Goal: Task Accomplishment & Management: Manage account settings

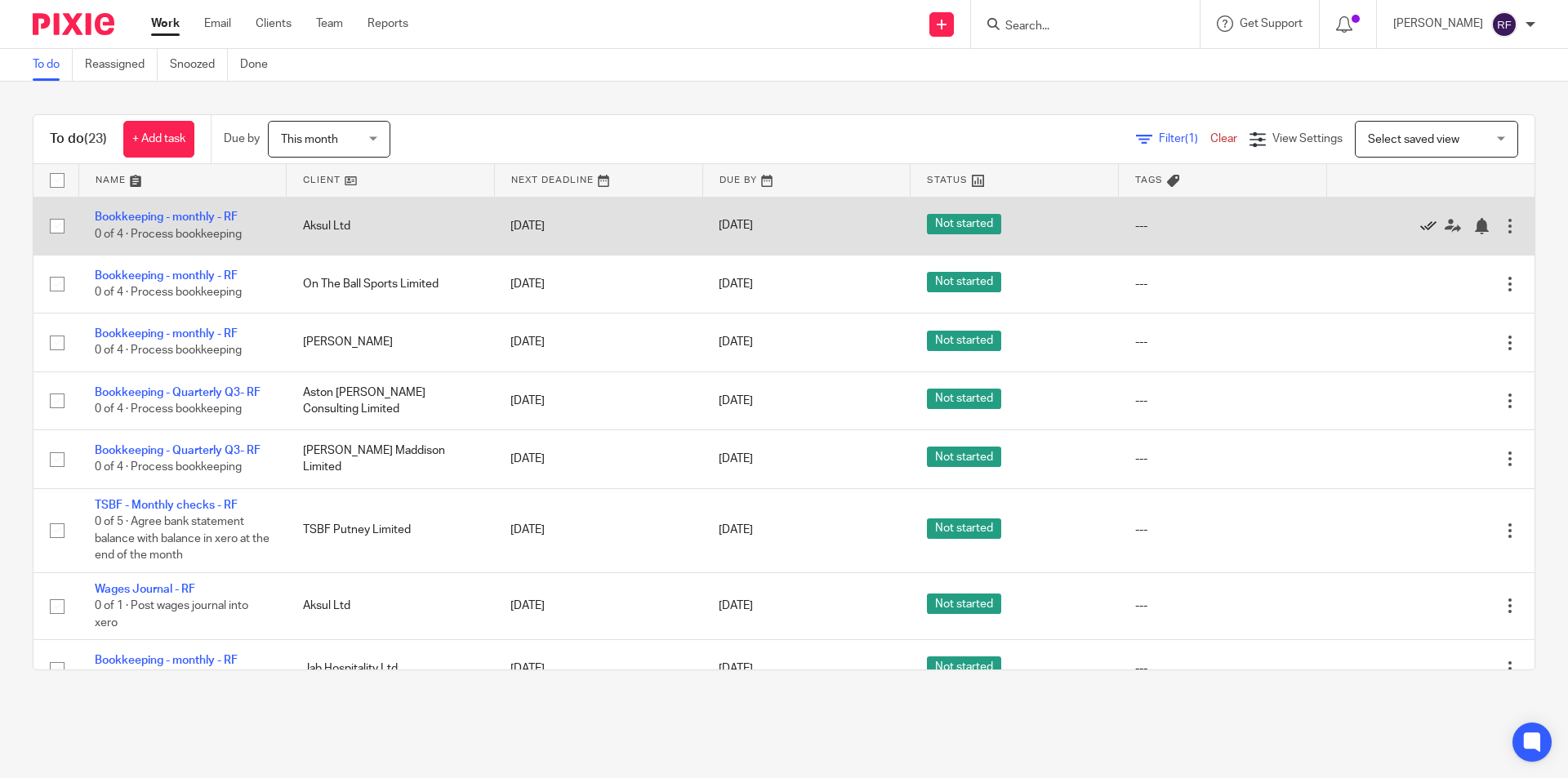
click at [1420, 223] on icon at bounding box center [1429, 227] width 17 height 17
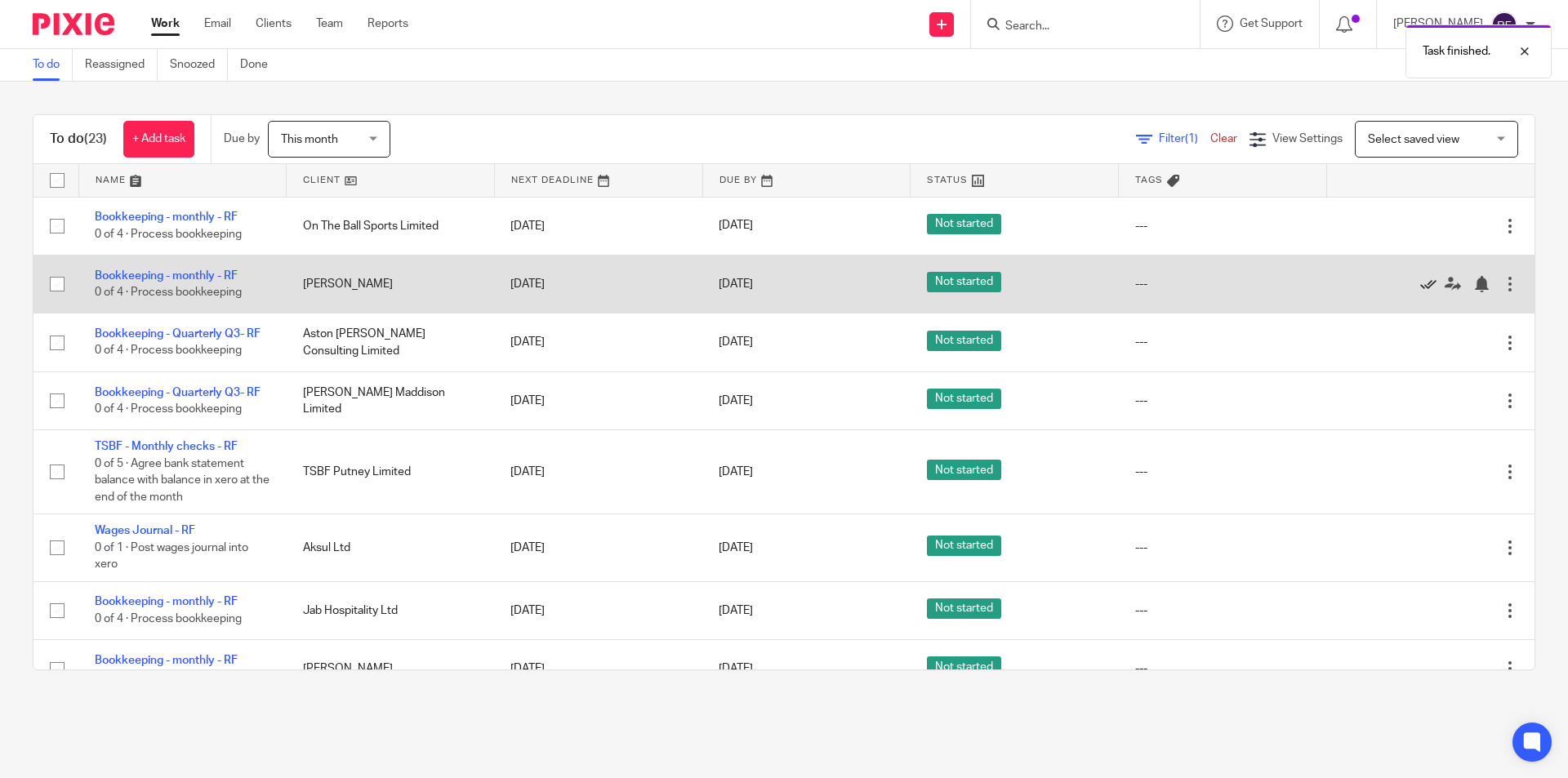
click at [1420, 279] on icon at bounding box center [1429, 284] width 17 height 17
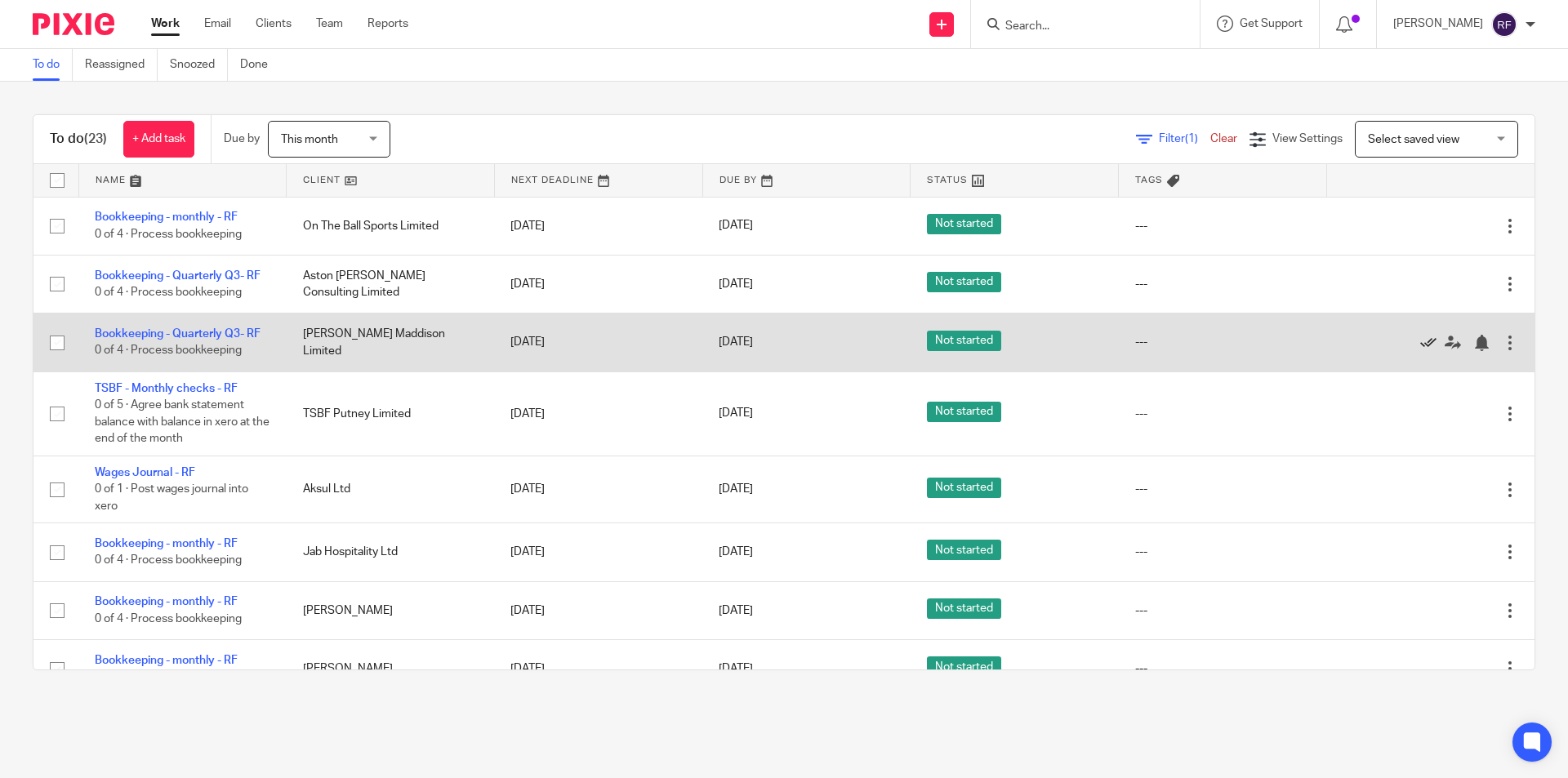
click at [1420, 341] on icon at bounding box center [1429, 343] width 17 height 17
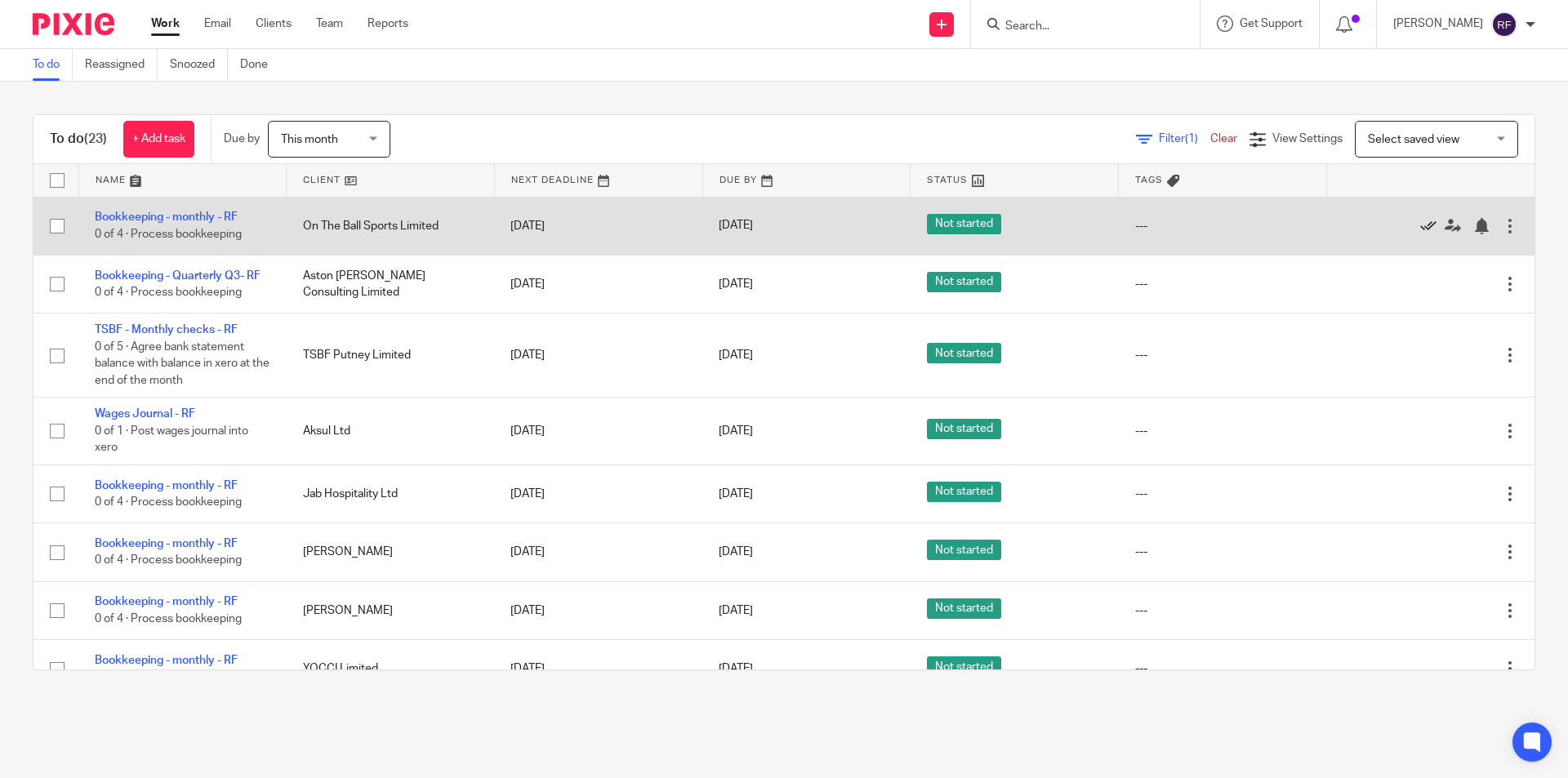
click at [1420, 229] on icon at bounding box center [1429, 227] width 17 height 17
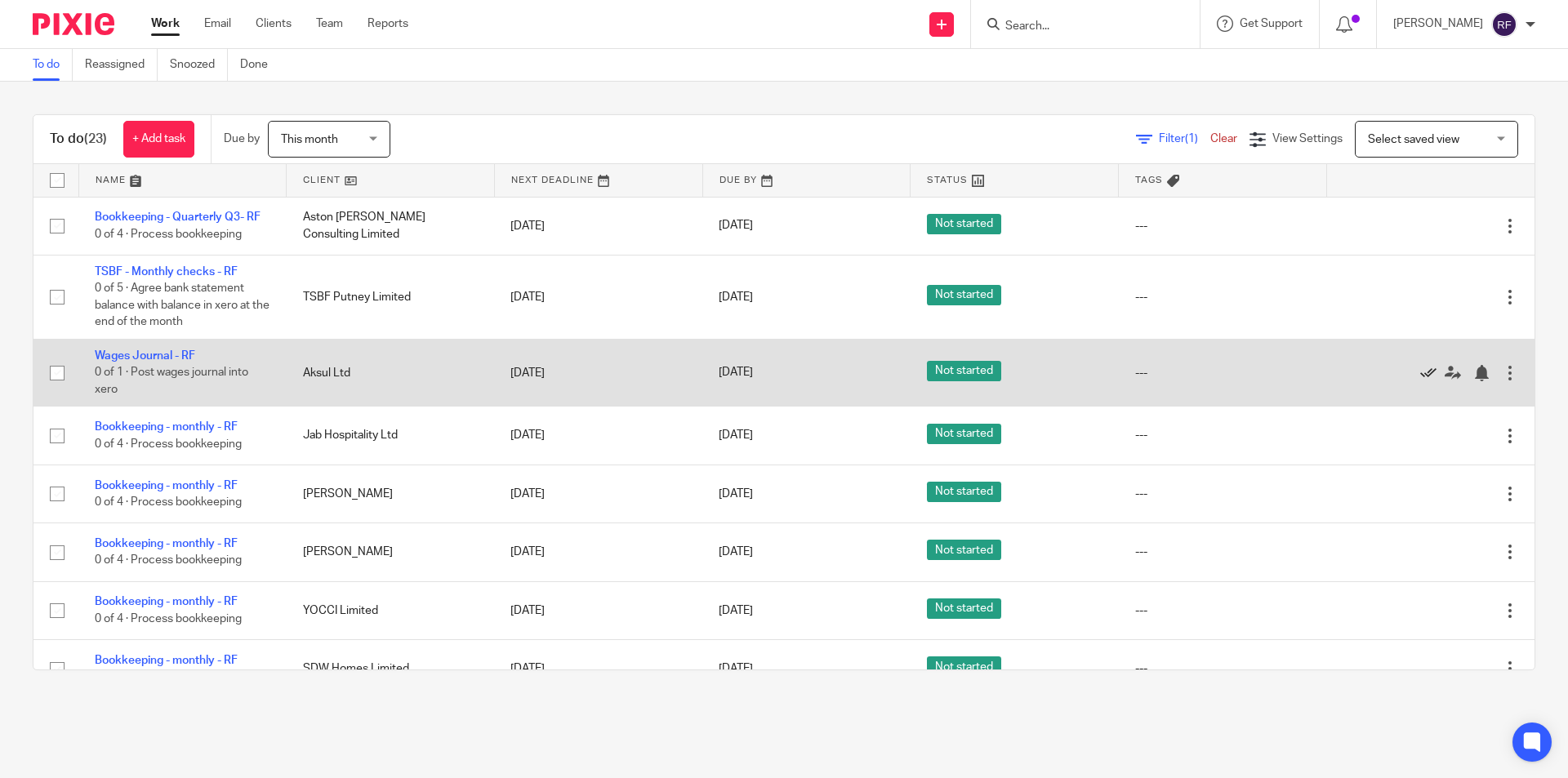
click at [1420, 375] on icon at bounding box center [1429, 374] width 17 height 17
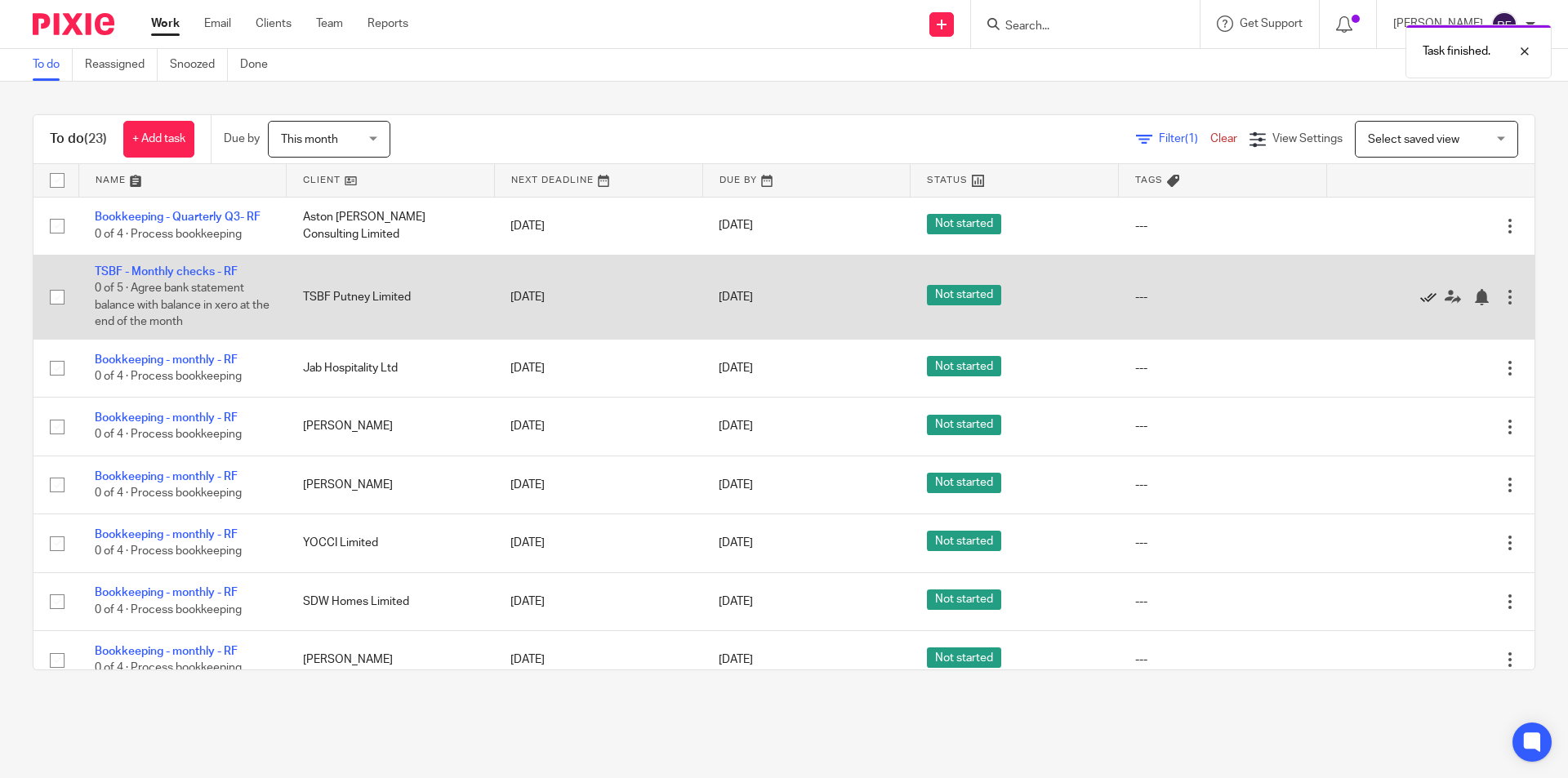
click at [1420, 297] on icon at bounding box center [1429, 297] width 17 height 17
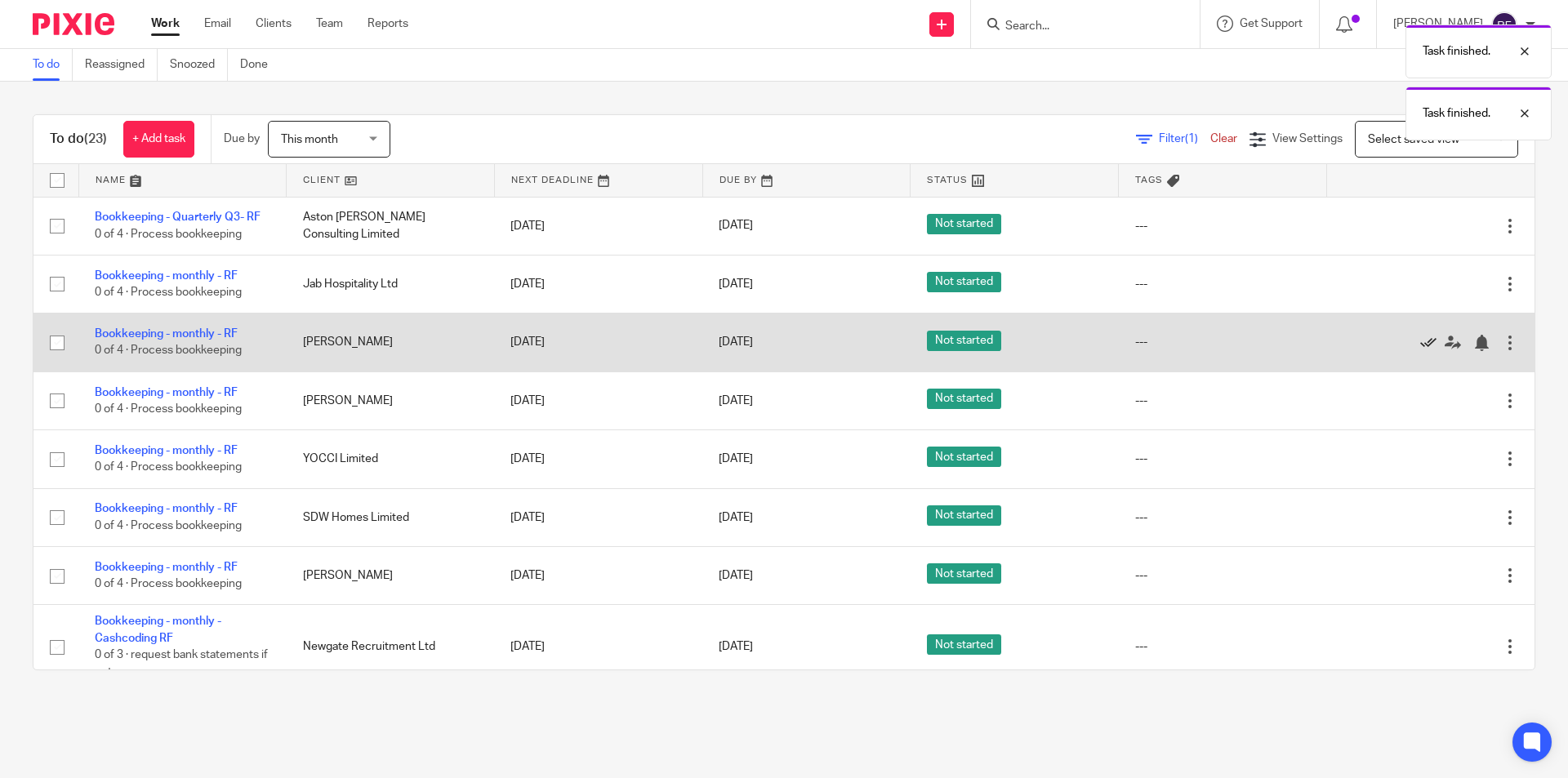
click at [1420, 339] on icon at bounding box center [1429, 343] width 17 height 17
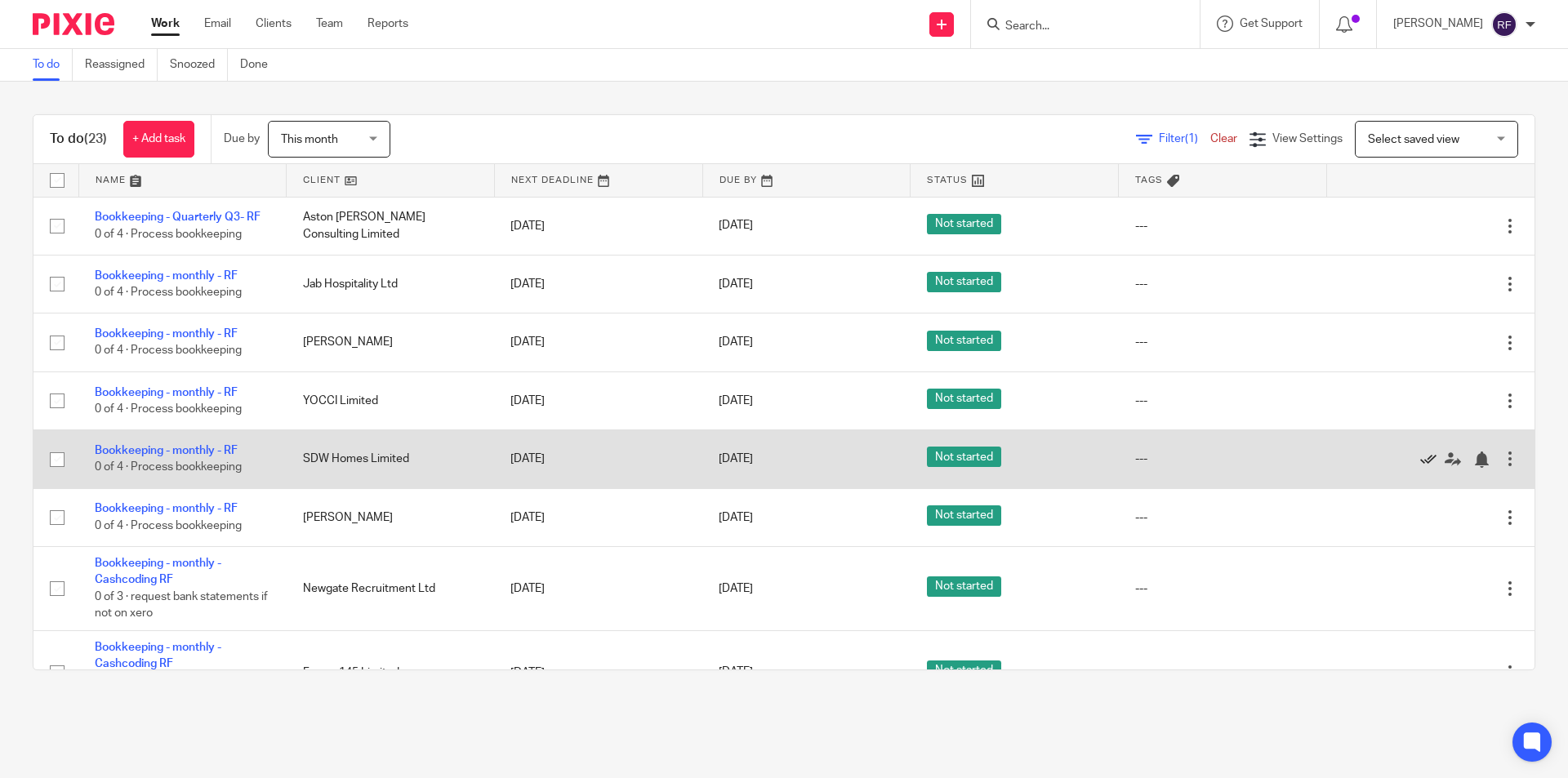
click at [1420, 455] on icon at bounding box center [1429, 460] width 17 height 17
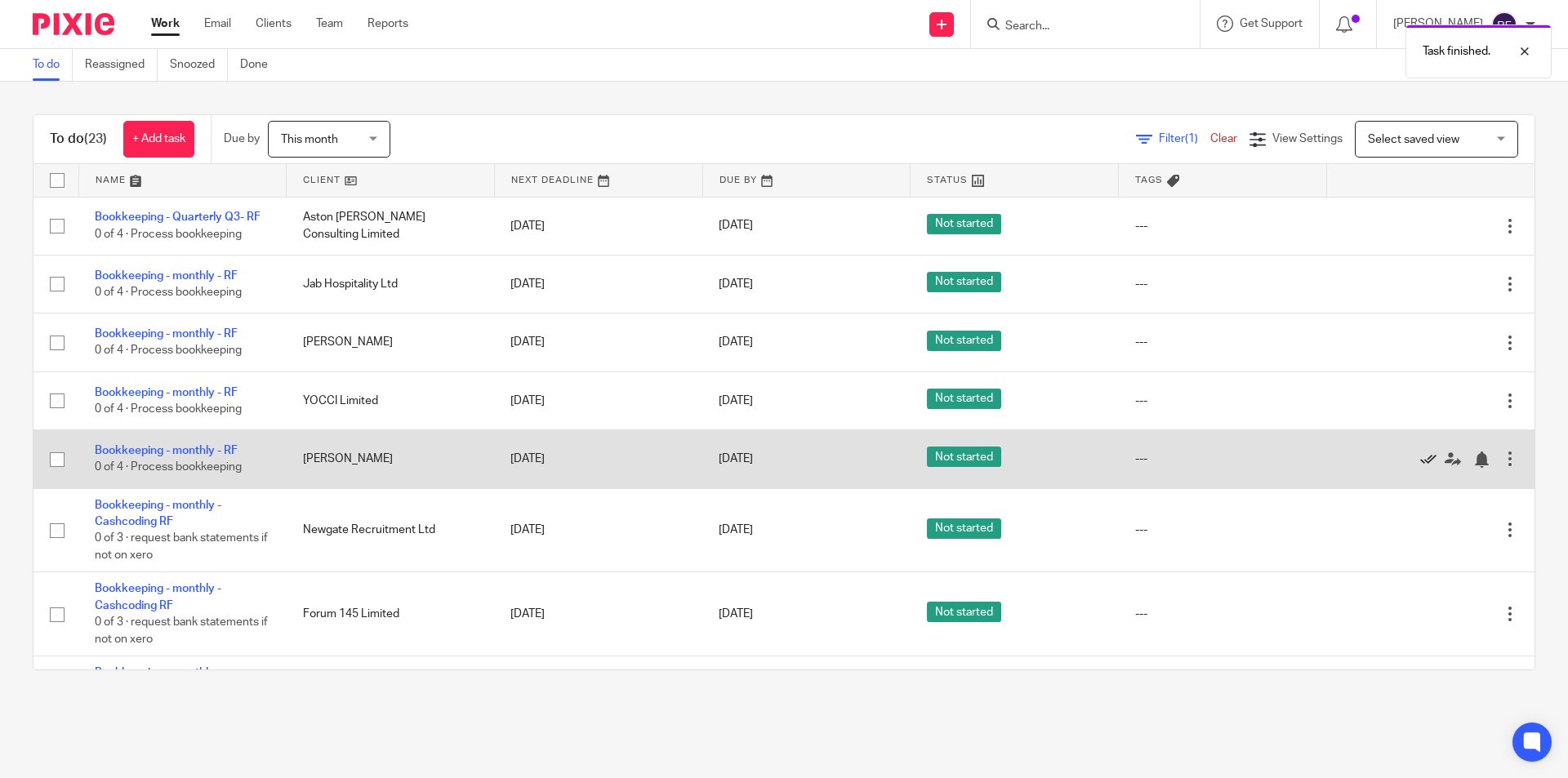
click at [1420, 457] on icon at bounding box center [1429, 460] width 17 height 17
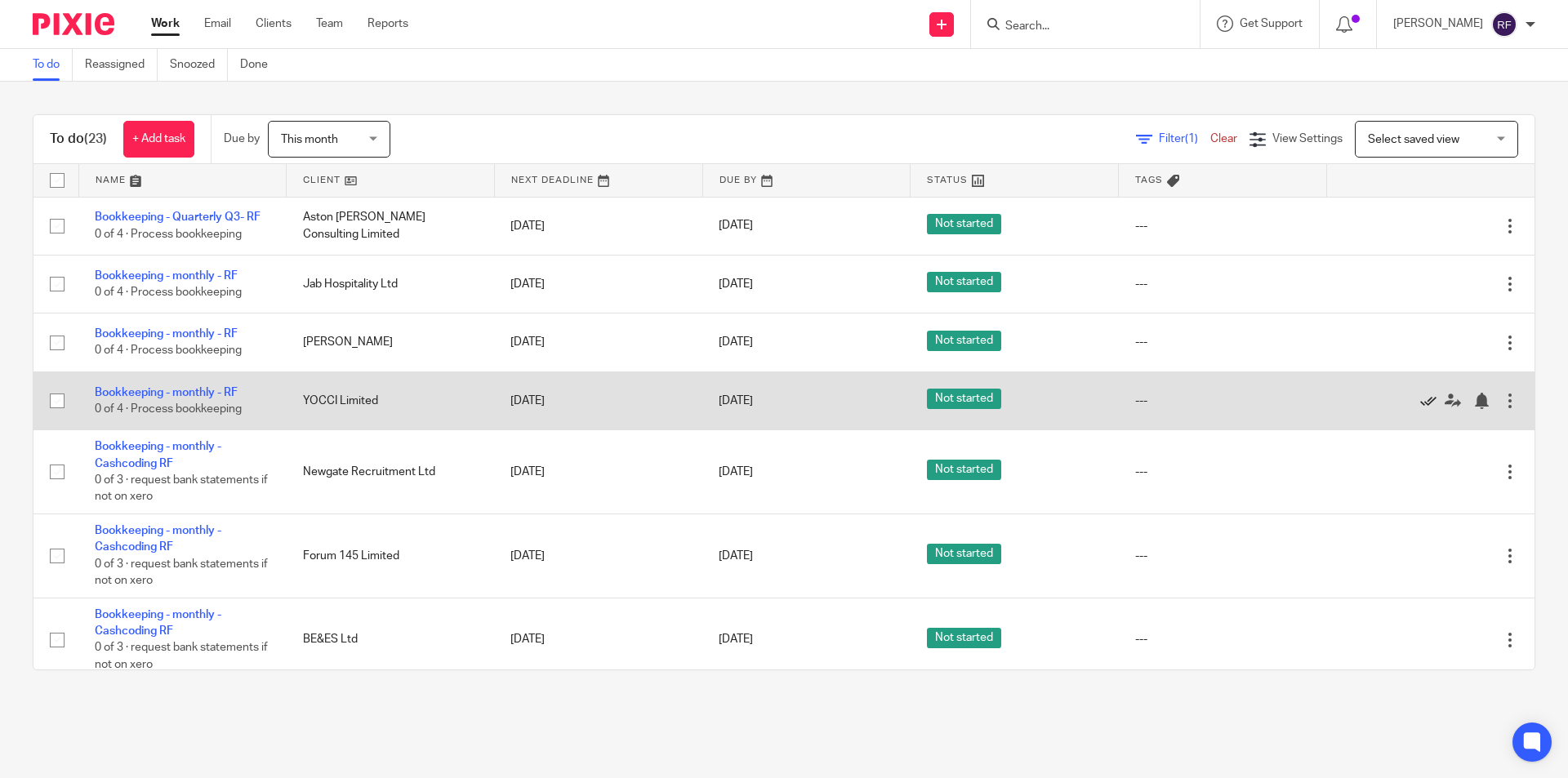
click at [1420, 395] on icon at bounding box center [1429, 402] width 17 height 17
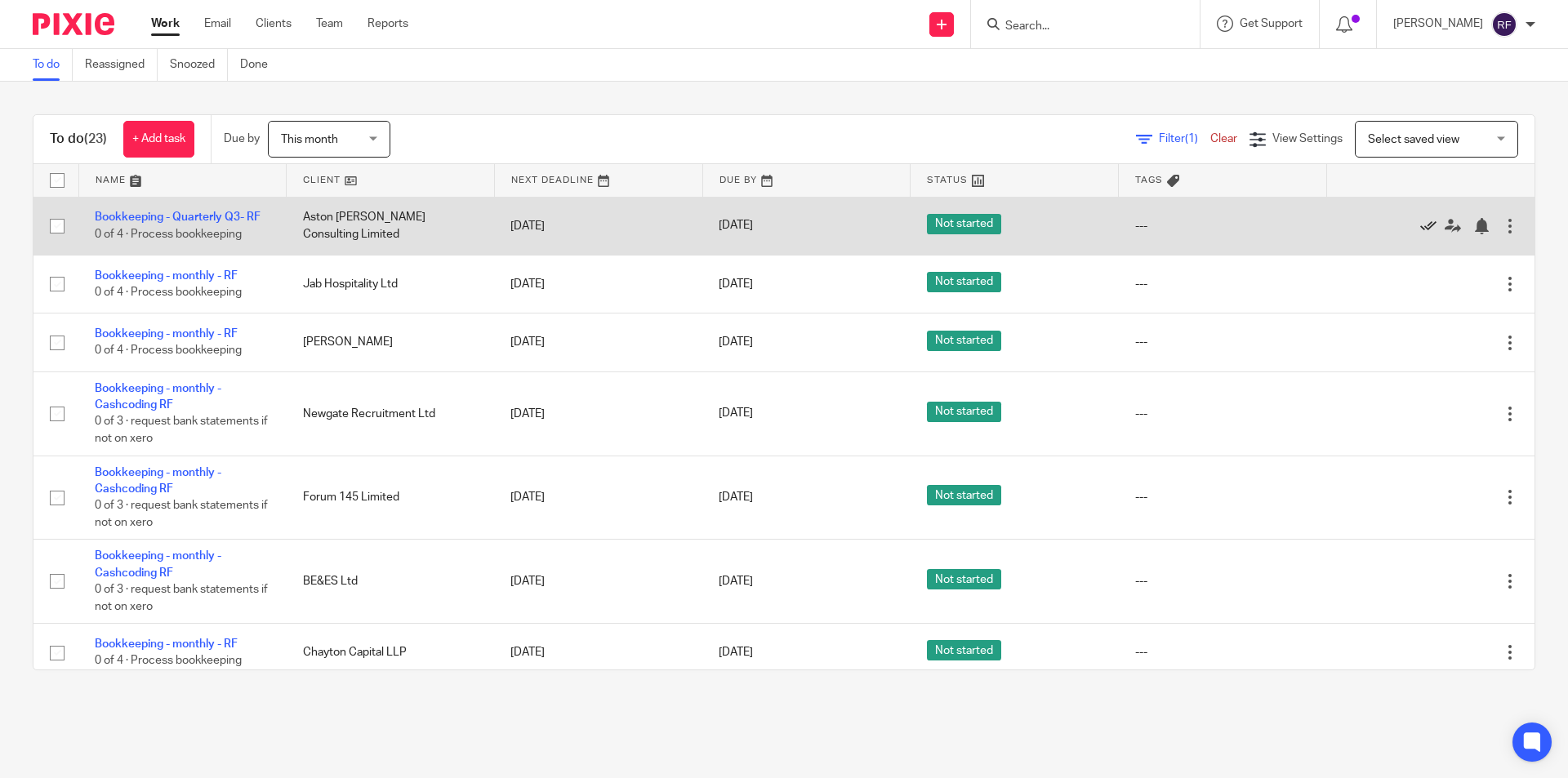
click at [1420, 219] on icon at bounding box center [1429, 227] width 17 height 17
